Goal: Task Accomplishment & Management: Use online tool/utility

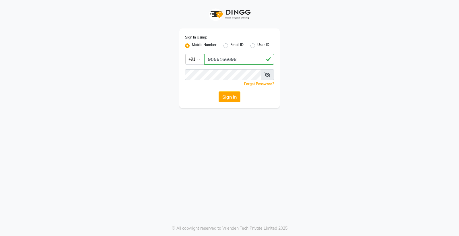
type input "9056166698"
click at [219, 91] on button "Sign In" at bounding box center [230, 96] width 22 height 11
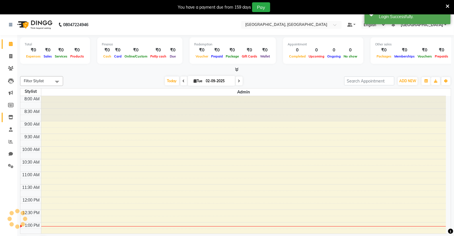
click at [10, 119] on icon at bounding box center [10, 117] width 5 height 4
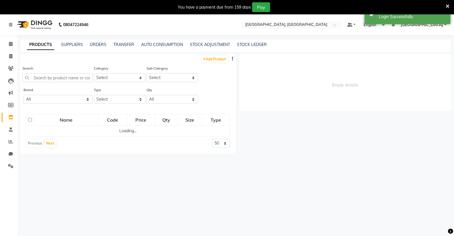
select select
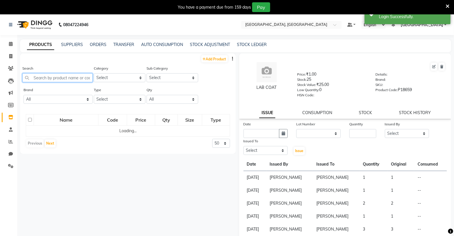
click at [55, 78] on input "text" at bounding box center [57, 77] width 70 height 9
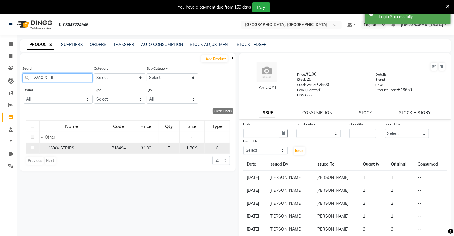
type input "WAX STRI"
drag, startPoint x: 69, startPoint y: 150, endPoint x: 73, endPoint y: 151, distance: 4.1
click at [70, 151] on div "WAX STRIPS" at bounding box center [71, 148] width 61 height 6
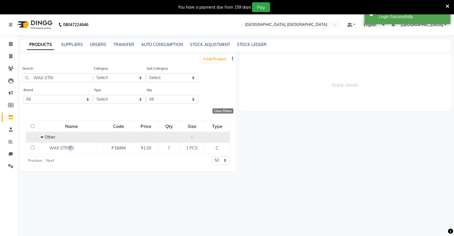
select select
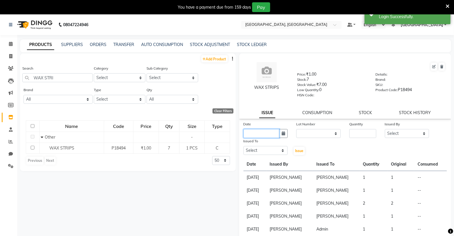
click at [264, 133] on input "text" at bounding box center [262, 133] width 36 height 9
select select "9"
select select "2025"
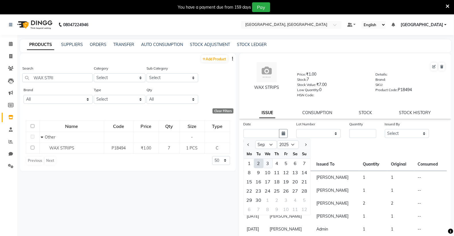
drag, startPoint x: 258, startPoint y: 164, endPoint x: 270, endPoint y: 164, distance: 12.3
click at [267, 164] on div "1 2 3 4 5 6 7" at bounding box center [277, 162] width 67 height 9
click at [259, 164] on div "2" at bounding box center [258, 162] width 9 height 9
type input "02-09-2025"
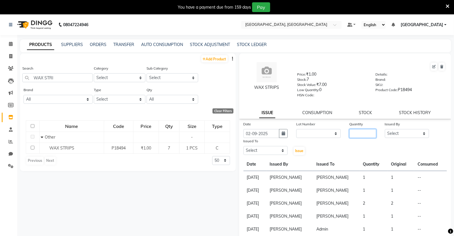
click at [357, 133] on input "number" at bounding box center [363, 133] width 27 height 9
type input "1"
drag, startPoint x: 401, startPoint y: 134, endPoint x: 401, endPoint y: 138, distance: 4.0
click at [401, 134] on select "Select Admin [PERSON_NAME] [PERSON_NAME] [PERSON_NAME] [PERSON_NAME] [PERSON_NA…" at bounding box center [407, 133] width 44 height 9
select select "86195"
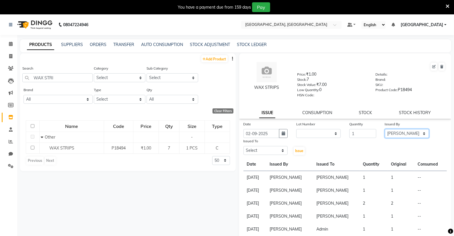
click at [385, 129] on select "Select Admin [PERSON_NAME] [PERSON_NAME] [PERSON_NAME] [PERSON_NAME] [PERSON_NA…" at bounding box center [407, 133] width 44 height 9
drag, startPoint x: 267, startPoint y: 148, endPoint x: 266, endPoint y: 152, distance: 4.7
click at [267, 148] on select "Select Admin [PERSON_NAME] [PERSON_NAME] [PERSON_NAME] [PERSON_NAME] [PERSON_NA…" at bounding box center [266, 150] width 44 height 9
select select "86195"
click at [244, 146] on select "Select Admin [PERSON_NAME] [PERSON_NAME] [PERSON_NAME] [PERSON_NAME] [PERSON_NA…" at bounding box center [266, 150] width 44 height 9
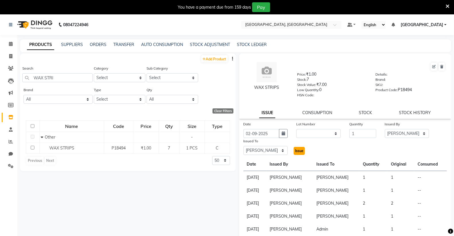
click at [303, 151] on button "Issue" at bounding box center [299, 151] width 11 height 8
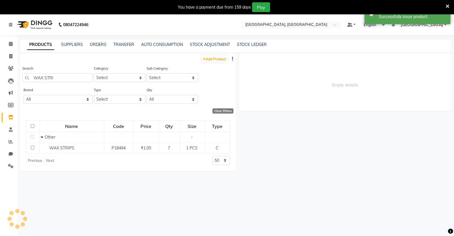
select select
